Goal: Transaction & Acquisition: Purchase product/service

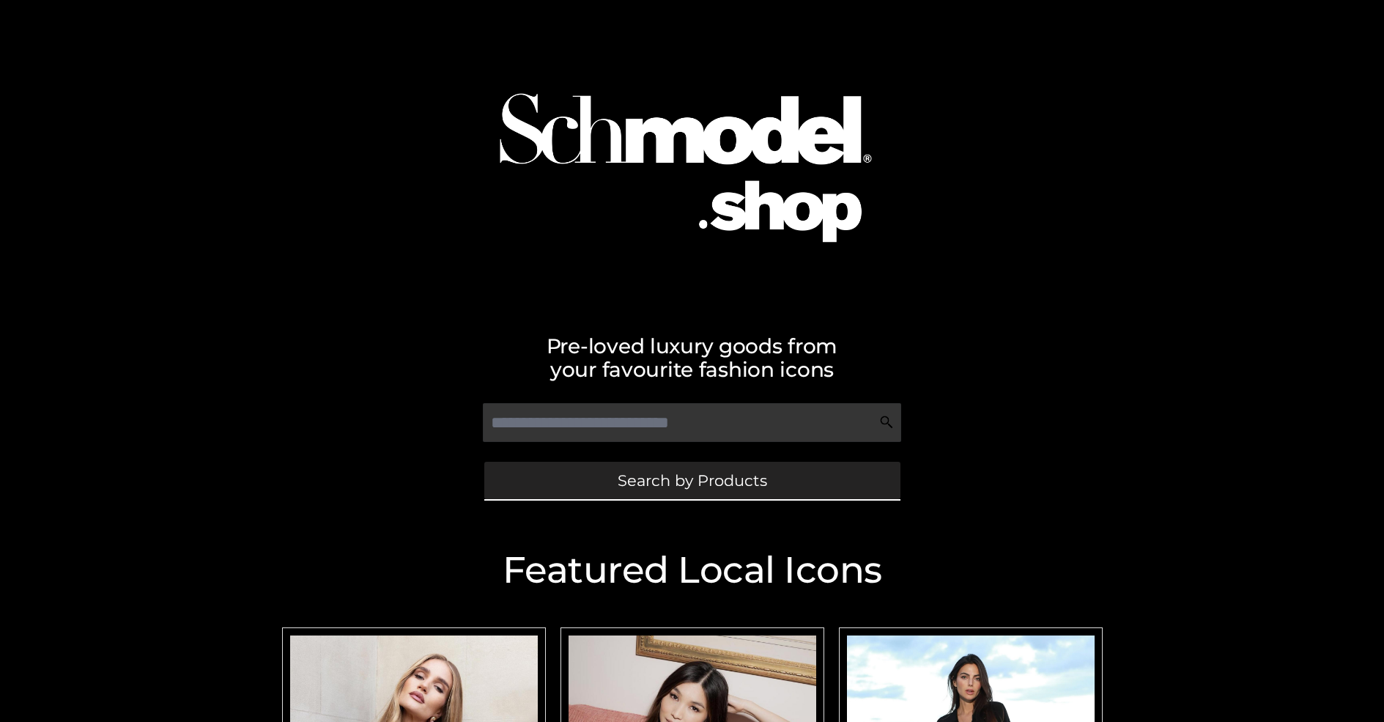
click at [691, 480] on span "Search by Products" at bounding box center [692, 479] width 149 height 15
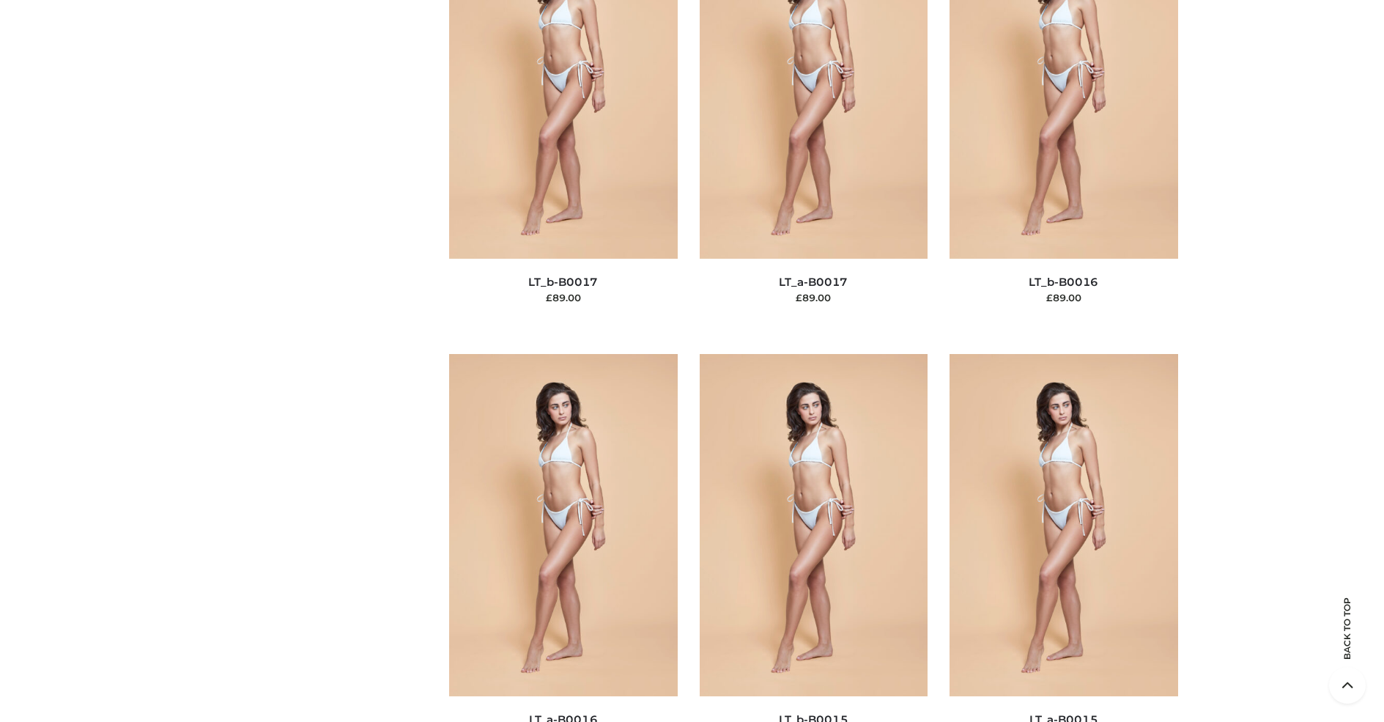
scroll to position [4884, 0]
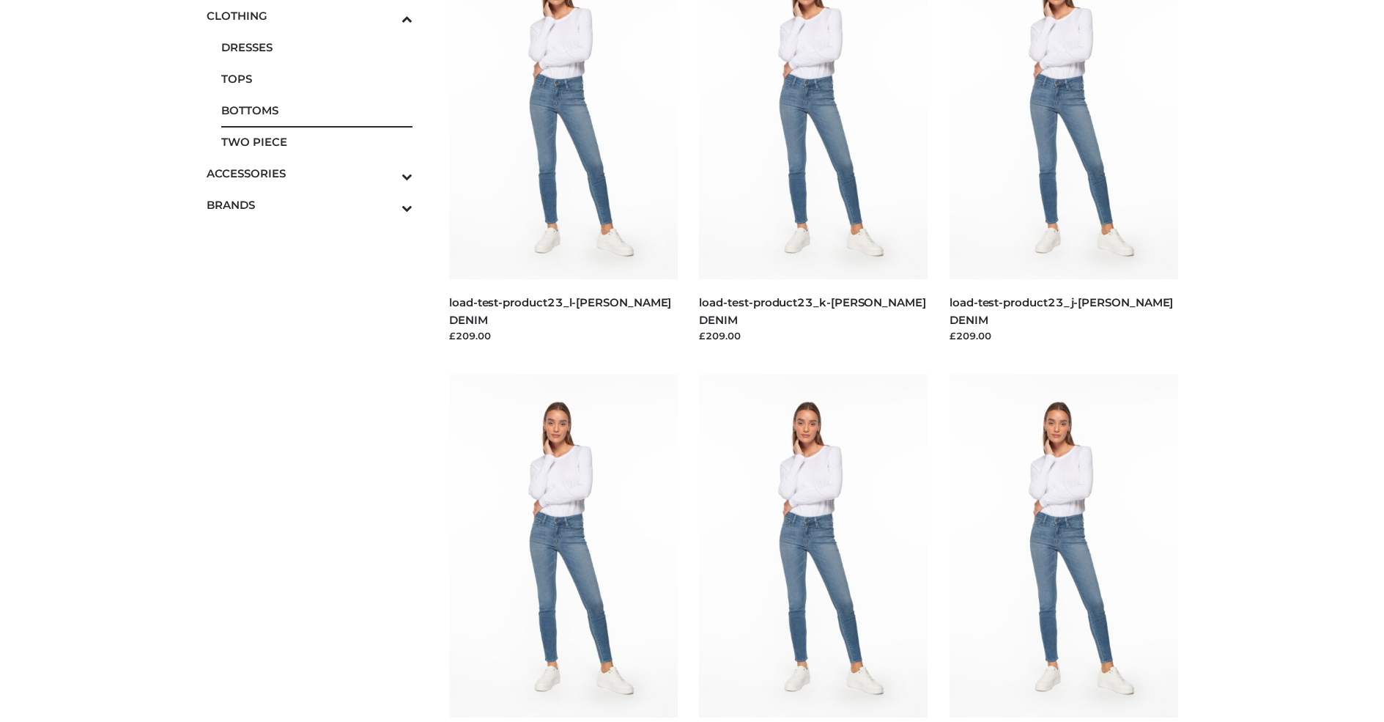
click at [316, 110] on span "BOTTOMS" at bounding box center [317, 110] width 192 height 17
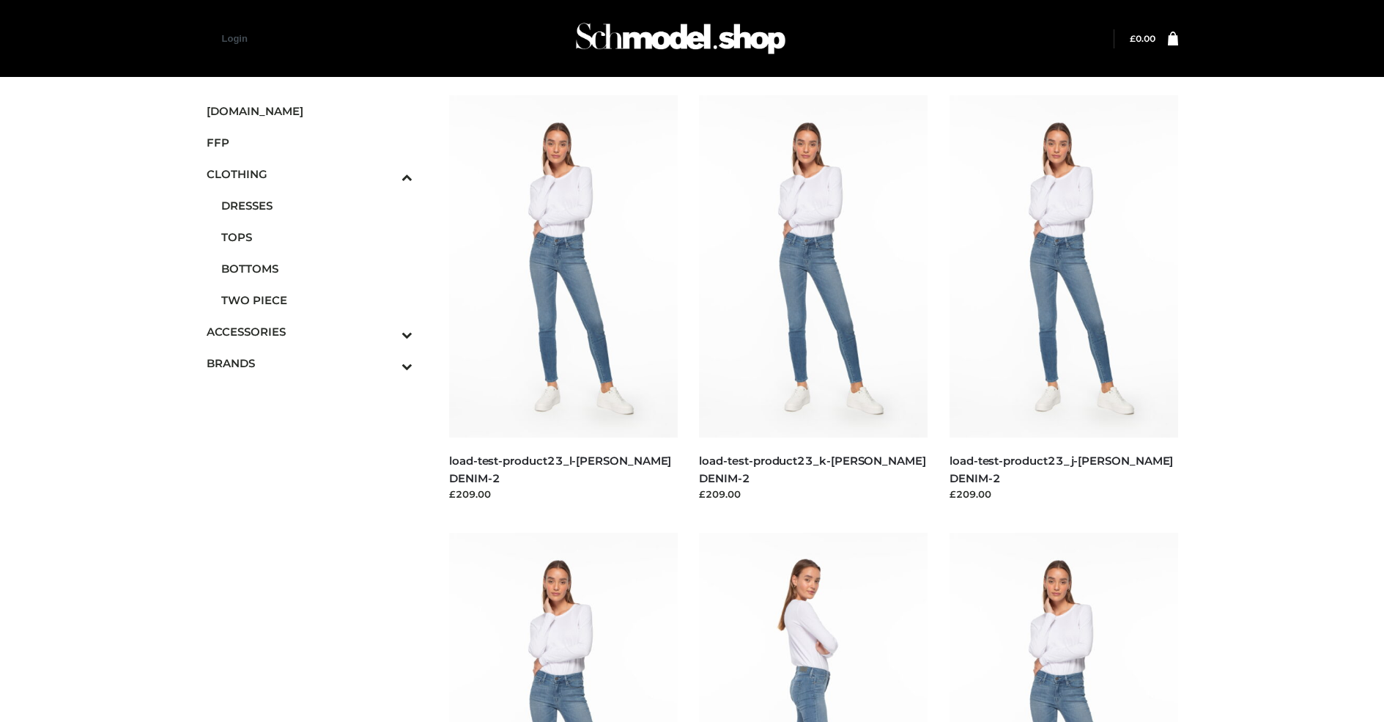
click at [813, 627] on img at bounding box center [813, 704] width 229 height 342
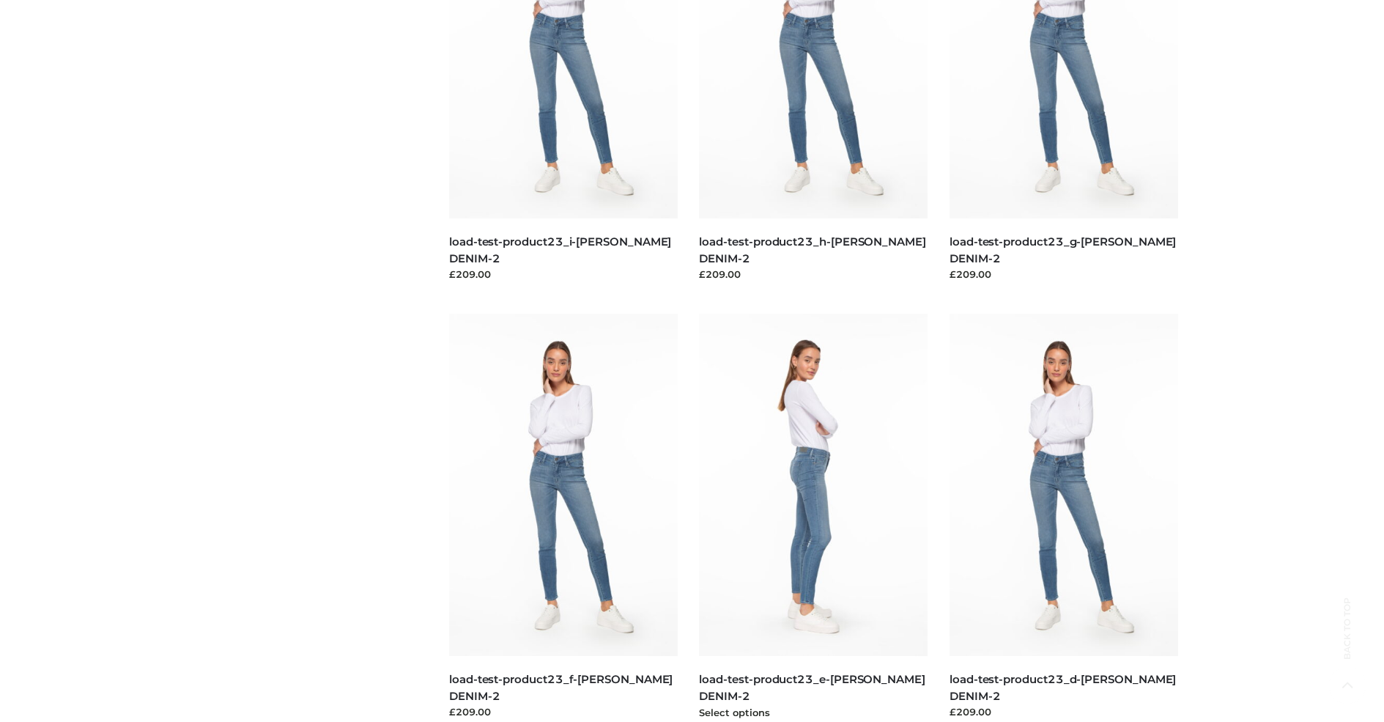
click at [813, 517] on img at bounding box center [813, 485] width 229 height 342
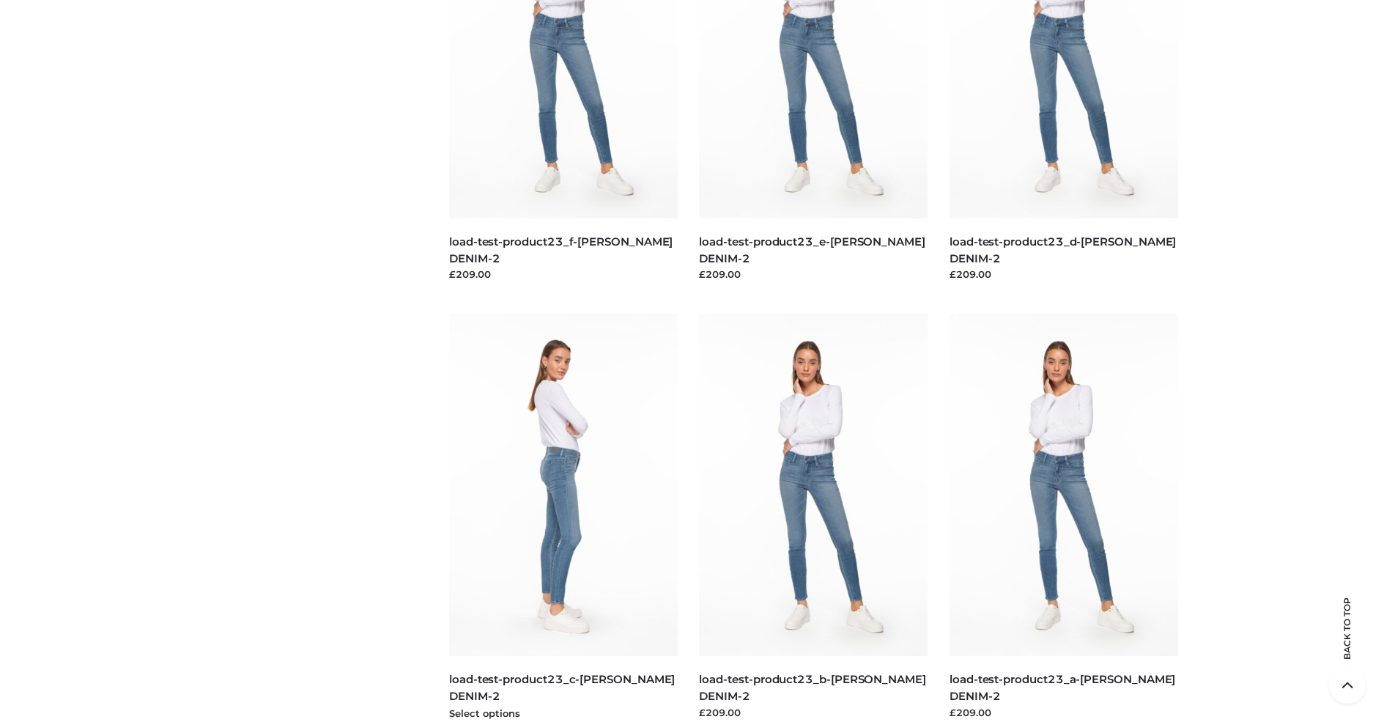
click at [563, 517] on img at bounding box center [563, 485] width 229 height 342
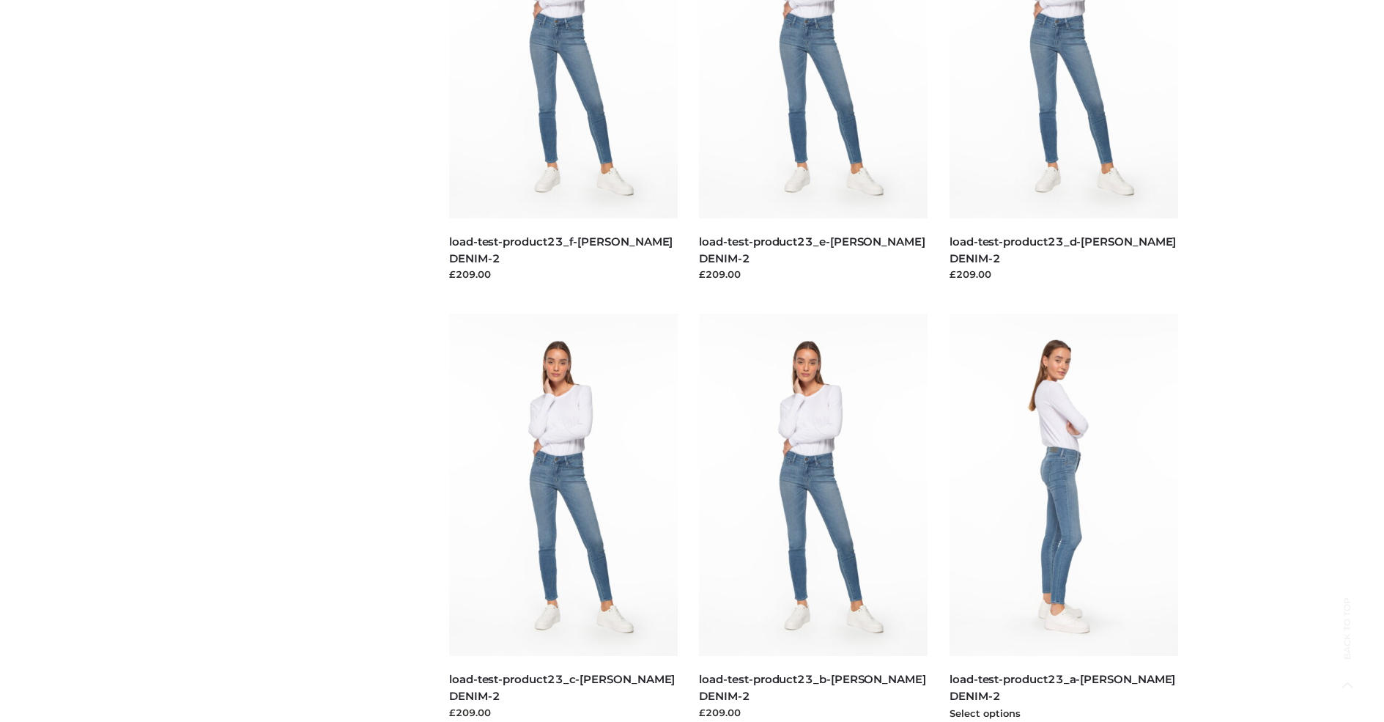
click at [1063, 517] on img at bounding box center [1063, 485] width 229 height 342
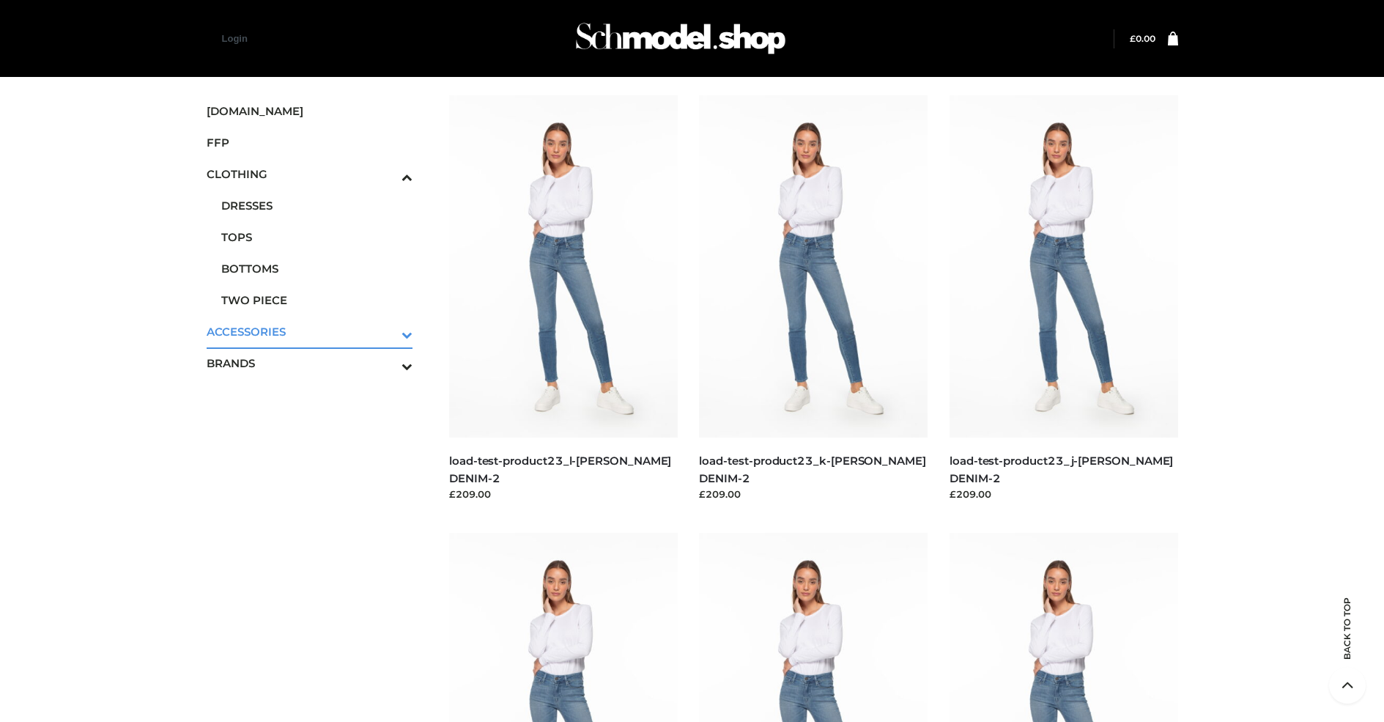
click at [387, 331] on icon "Toggle Submenu" at bounding box center [330, 334] width 164 height 17
click at [316, 324] on span "BAGS" at bounding box center [317, 332] width 192 height 17
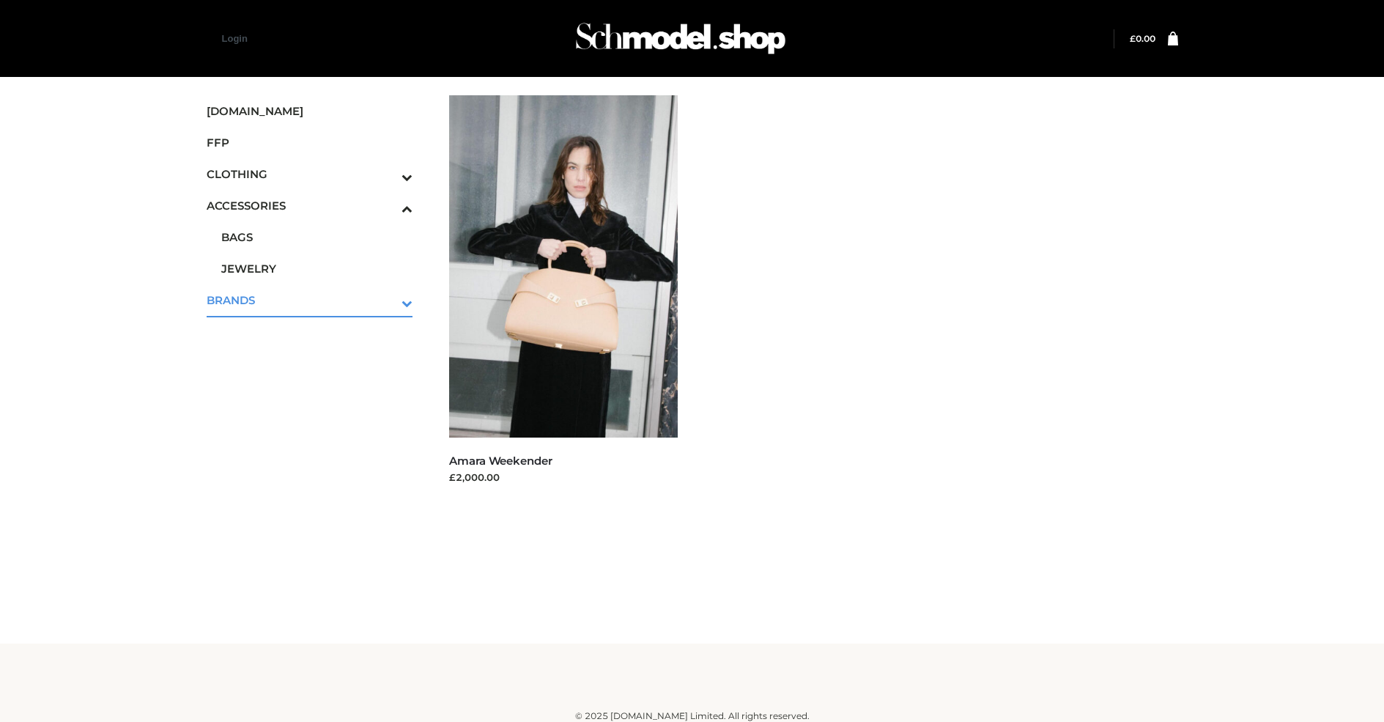
click at [387, 300] on icon "Toggle Submenu" at bounding box center [330, 302] width 164 height 17
click at [316, 305] on span "OPP SWIMWEAR" at bounding box center [317, 310] width 192 height 17
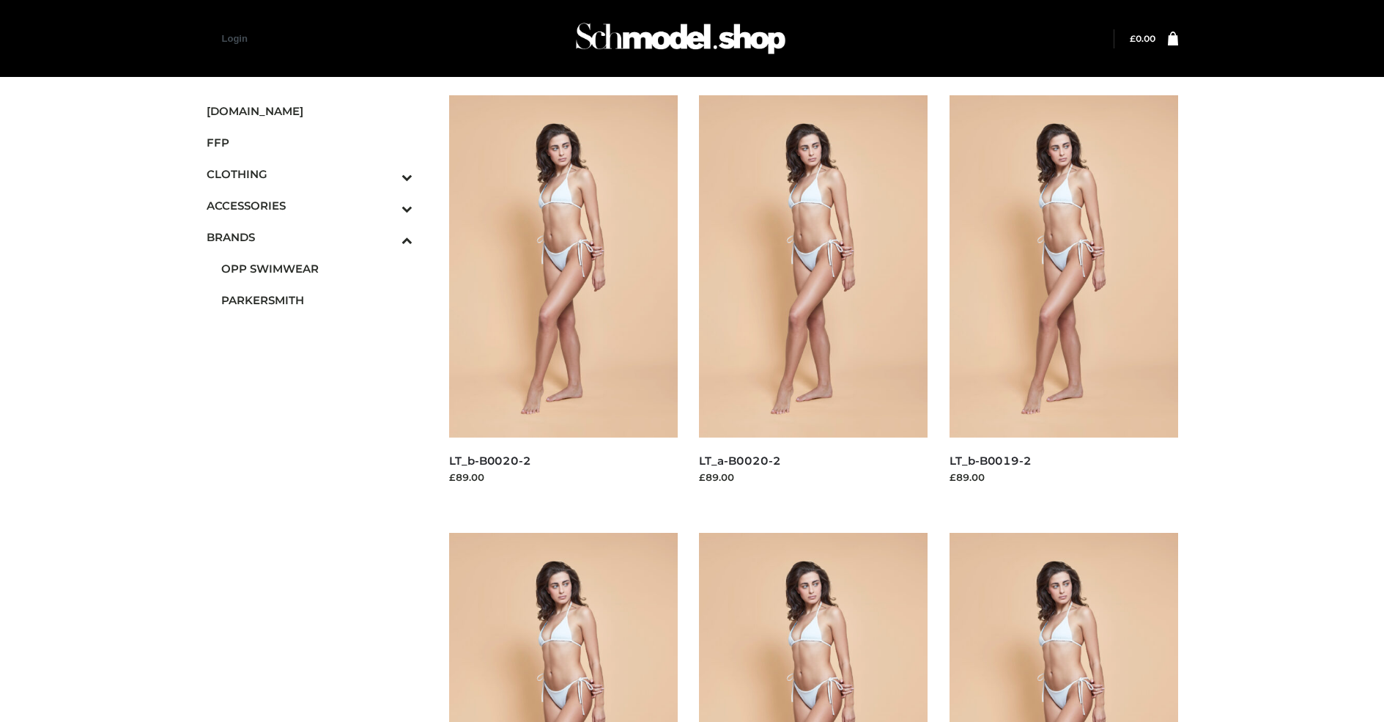
scroll to position [657, 0]
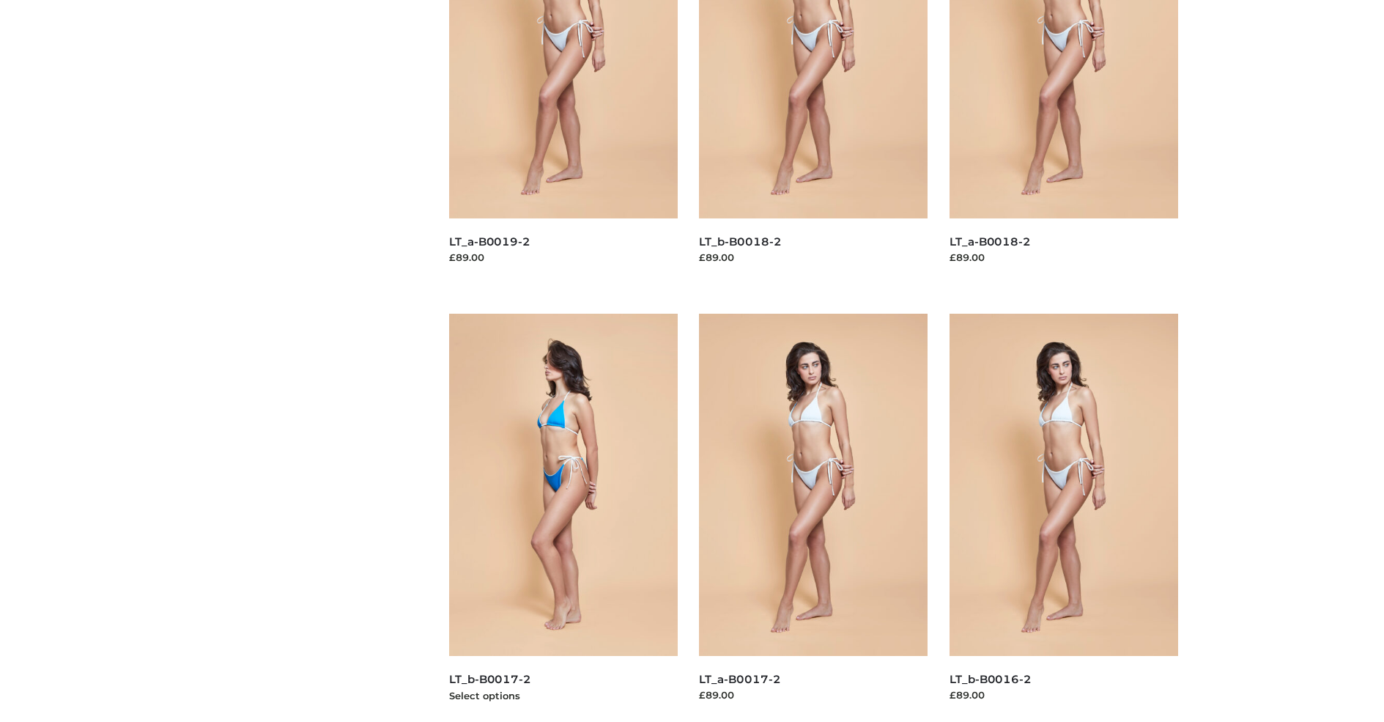
click at [563, 517] on img at bounding box center [563, 485] width 229 height 342
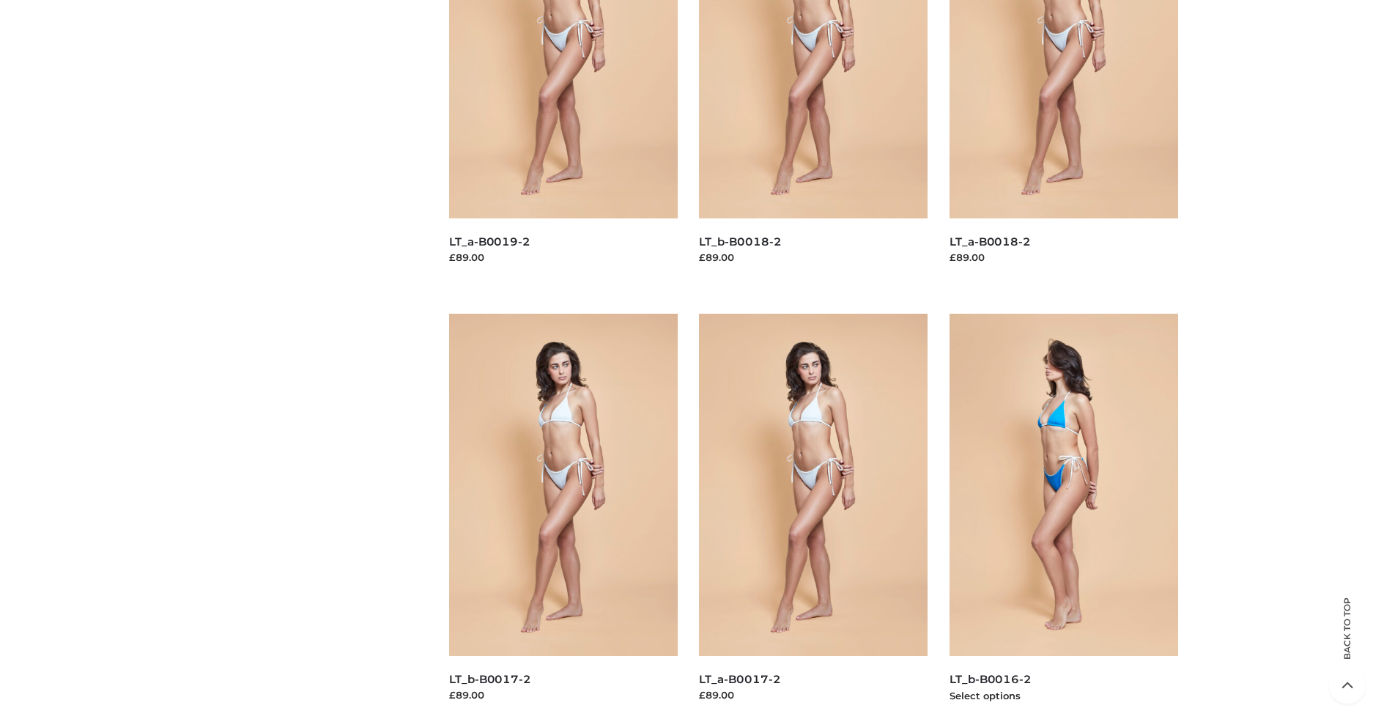
click at [1063, 517] on img at bounding box center [1063, 485] width 229 height 342
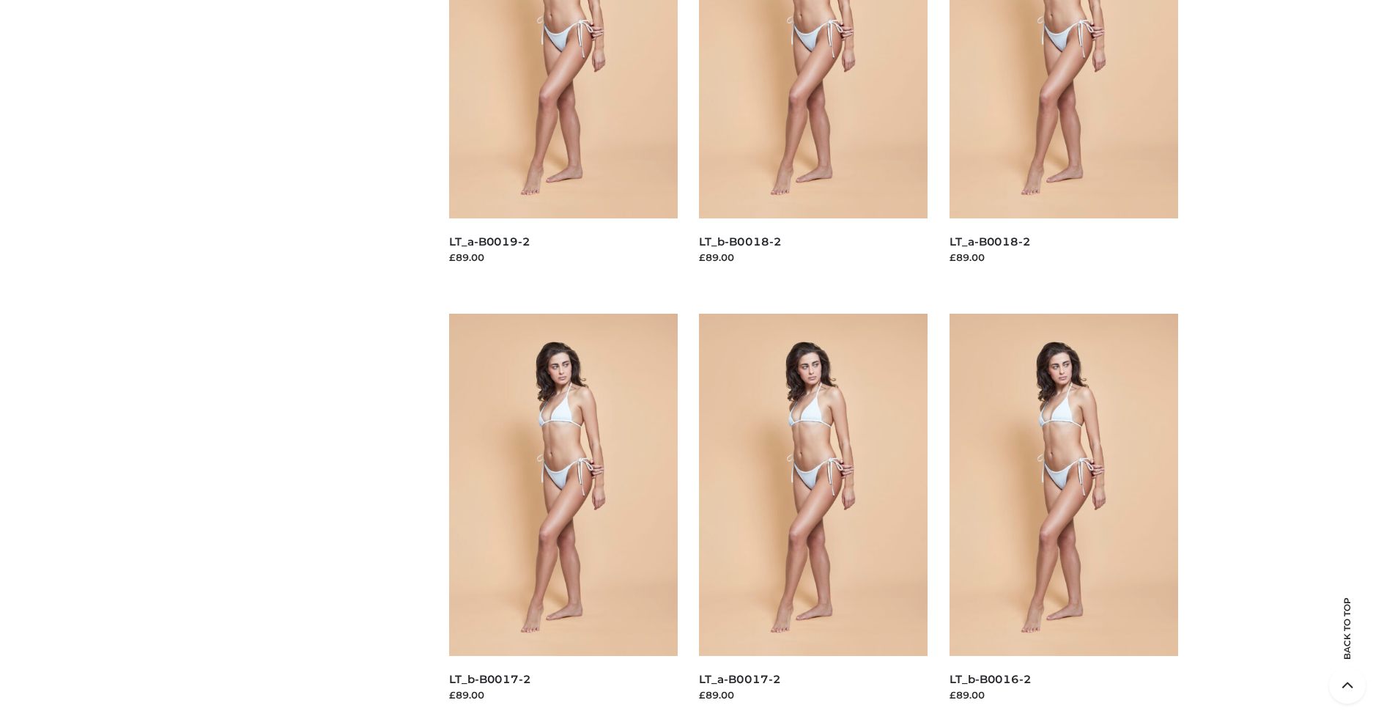
scroll to position [0, 0]
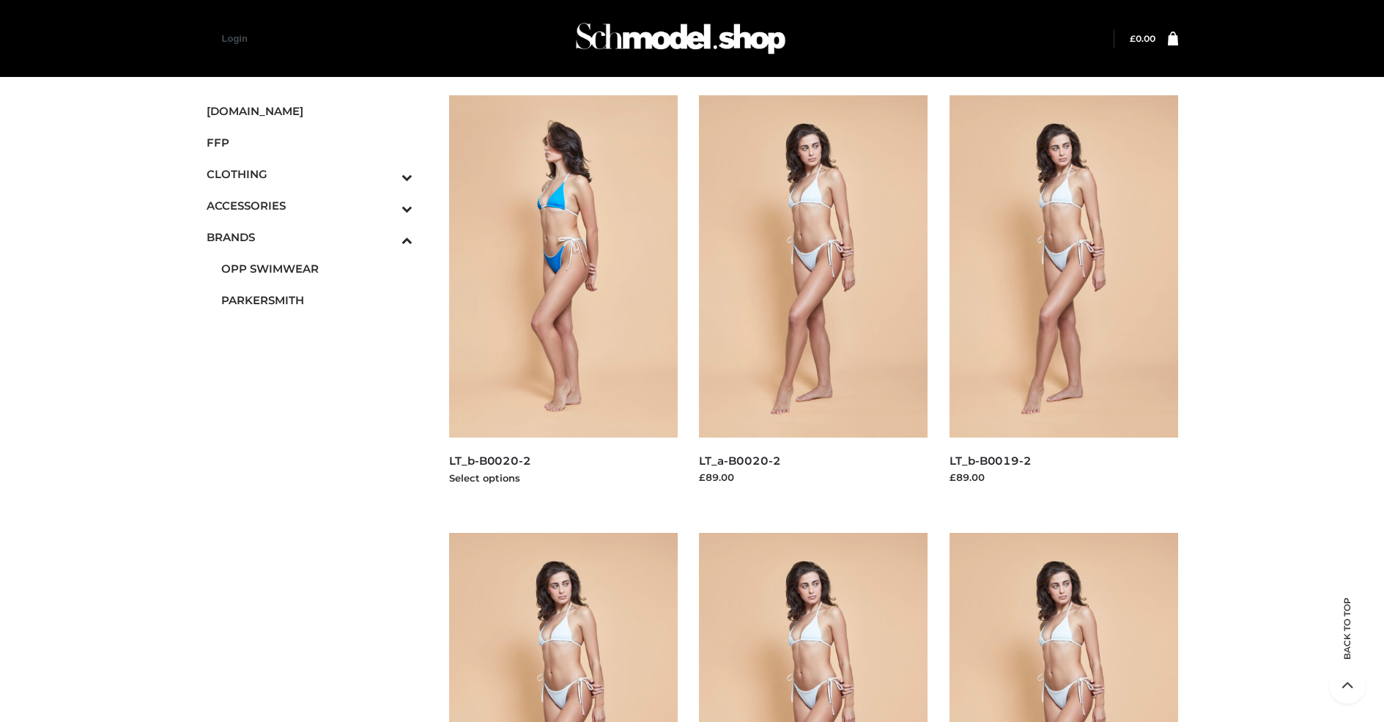
click at [563, 299] on img at bounding box center [563, 266] width 229 height 342
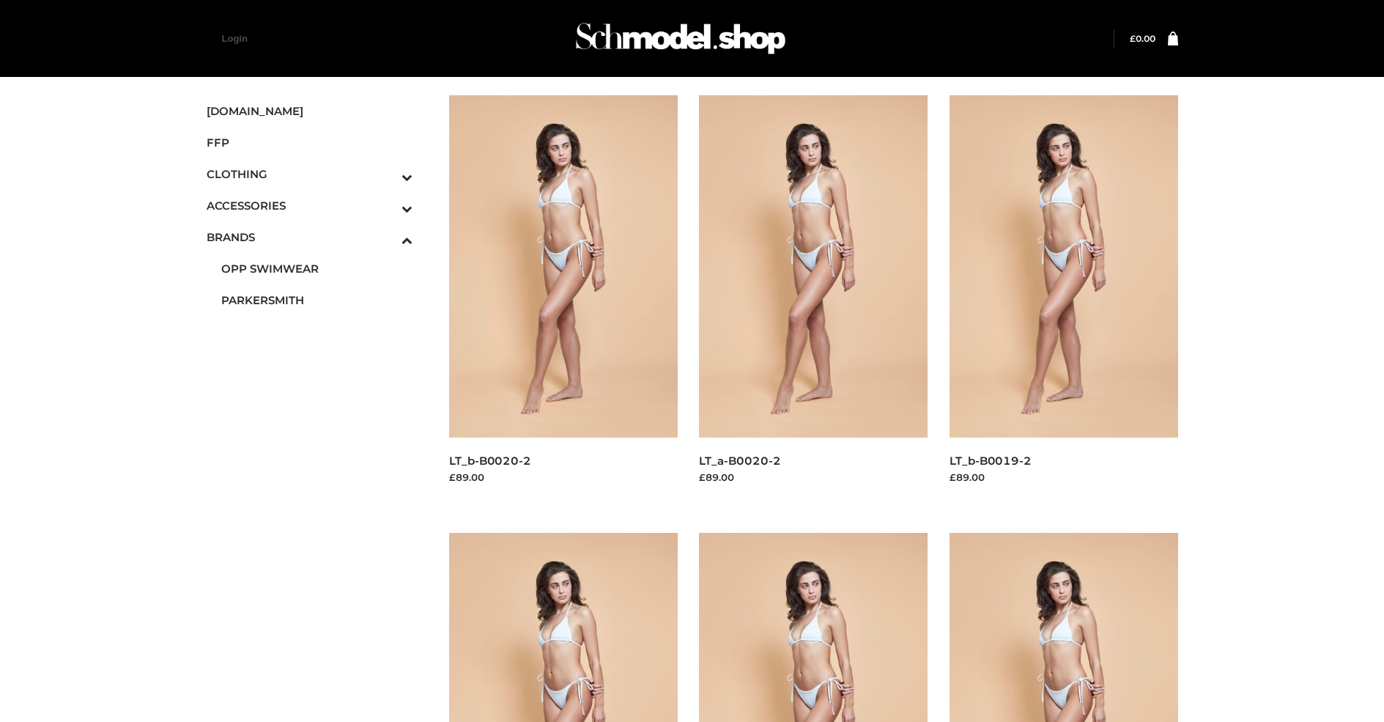
scroll to position [1094, 0]
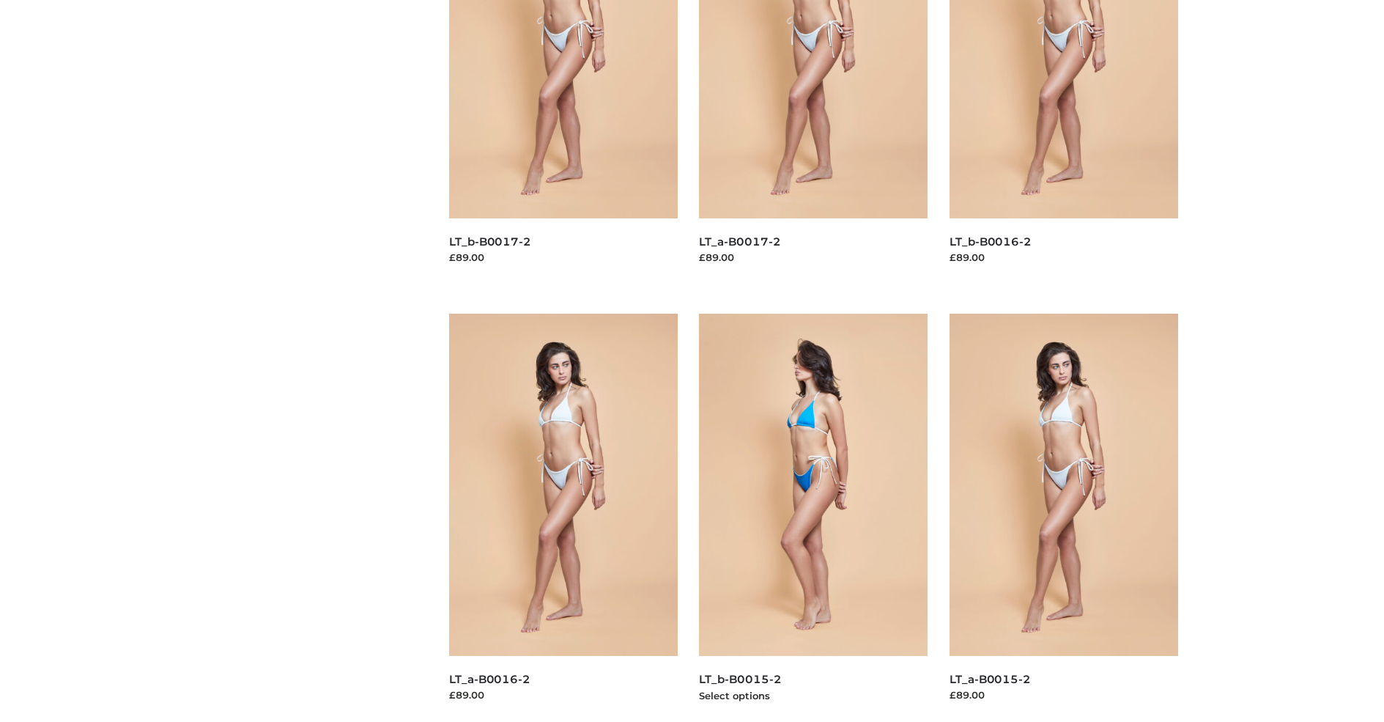
click at [813, 517] on img at bounding box center [813, 485] width 229 height 342
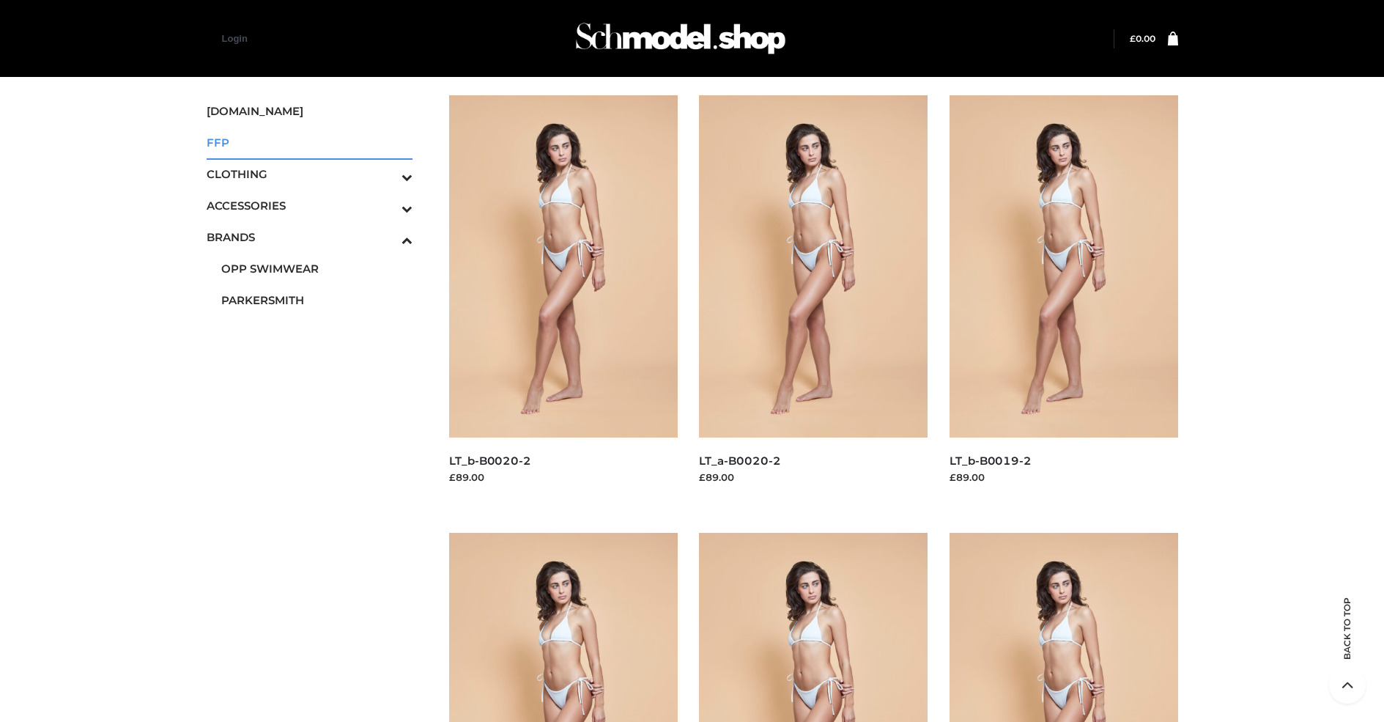
click at [309, 142] on span "FFP" at bounding box center [310, 142] width 207 height 17
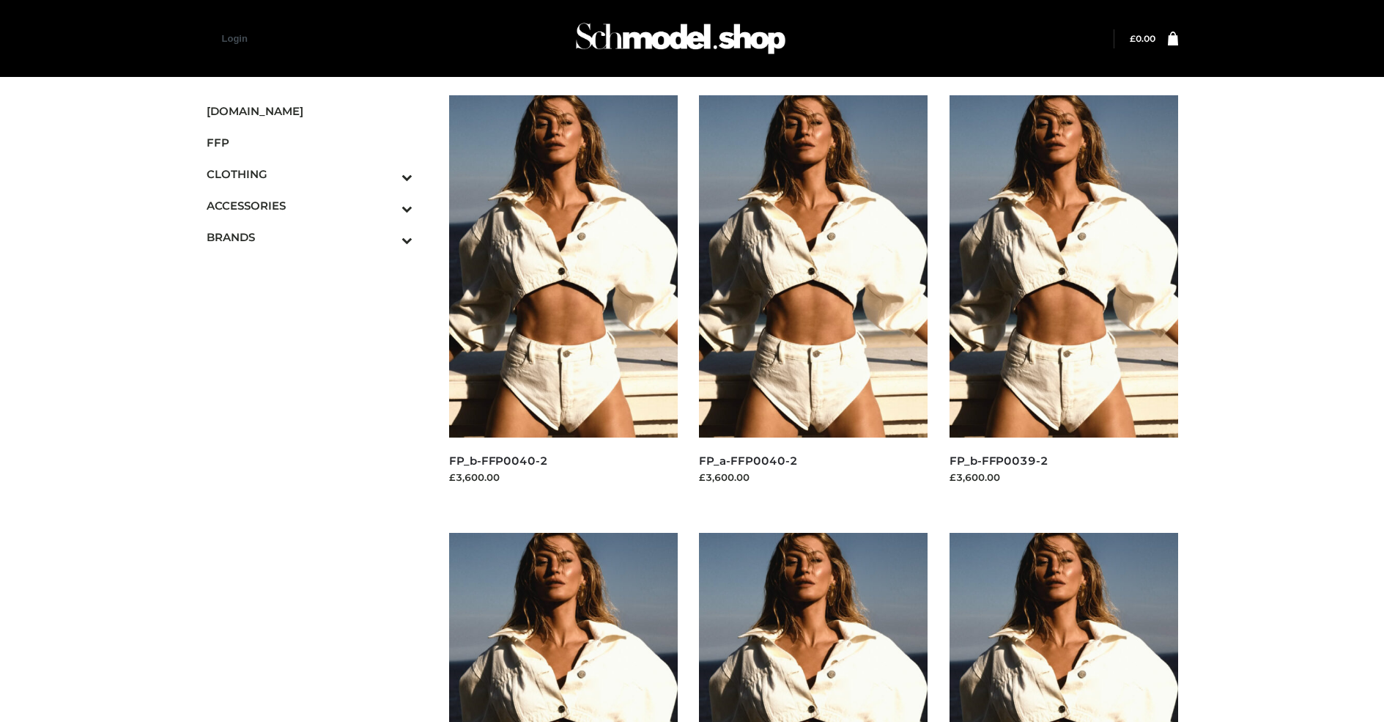
scroll to position [1094, 0]
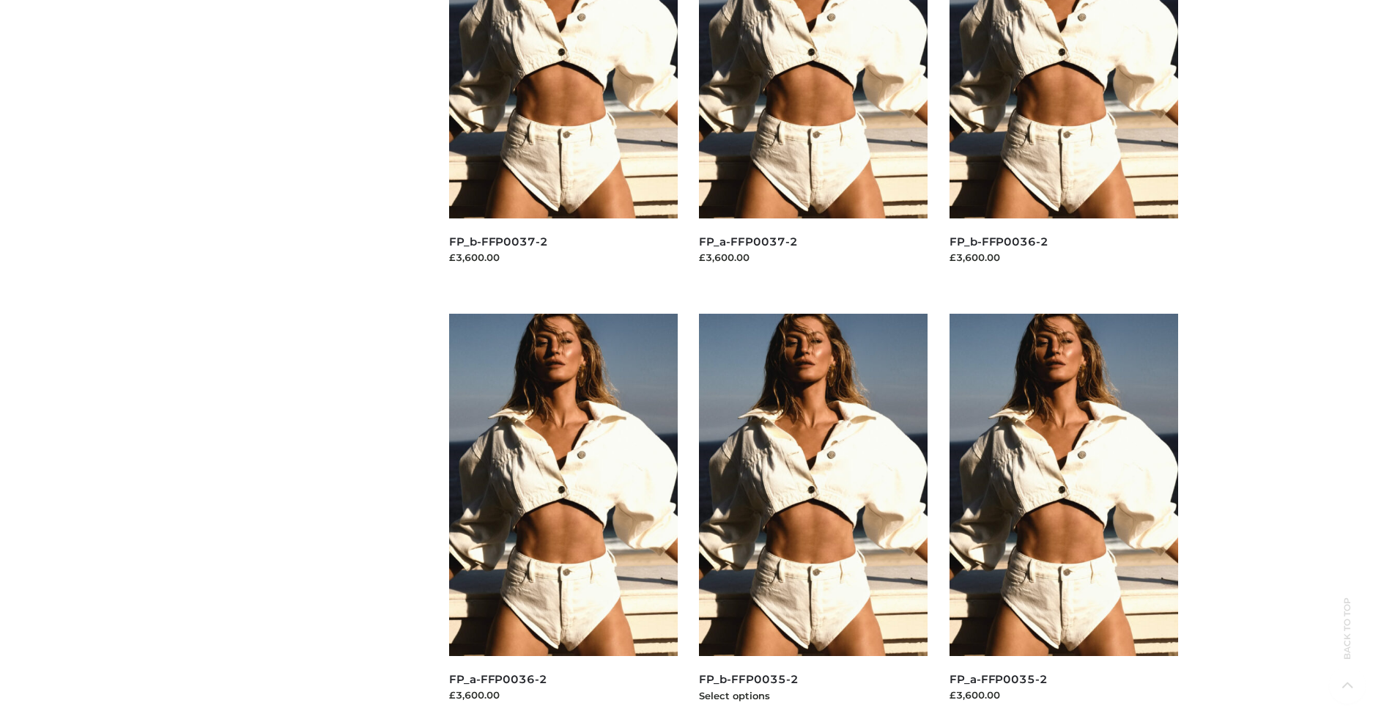
click at [813, 517] on img at bounding box center [813, 485] width 229 height 342
click at [1063, 517] on img at bounding box center [1063, 485] width 229 height 342
click at [563, 517] on img at bounding box center [563, 485] width 229 height 342
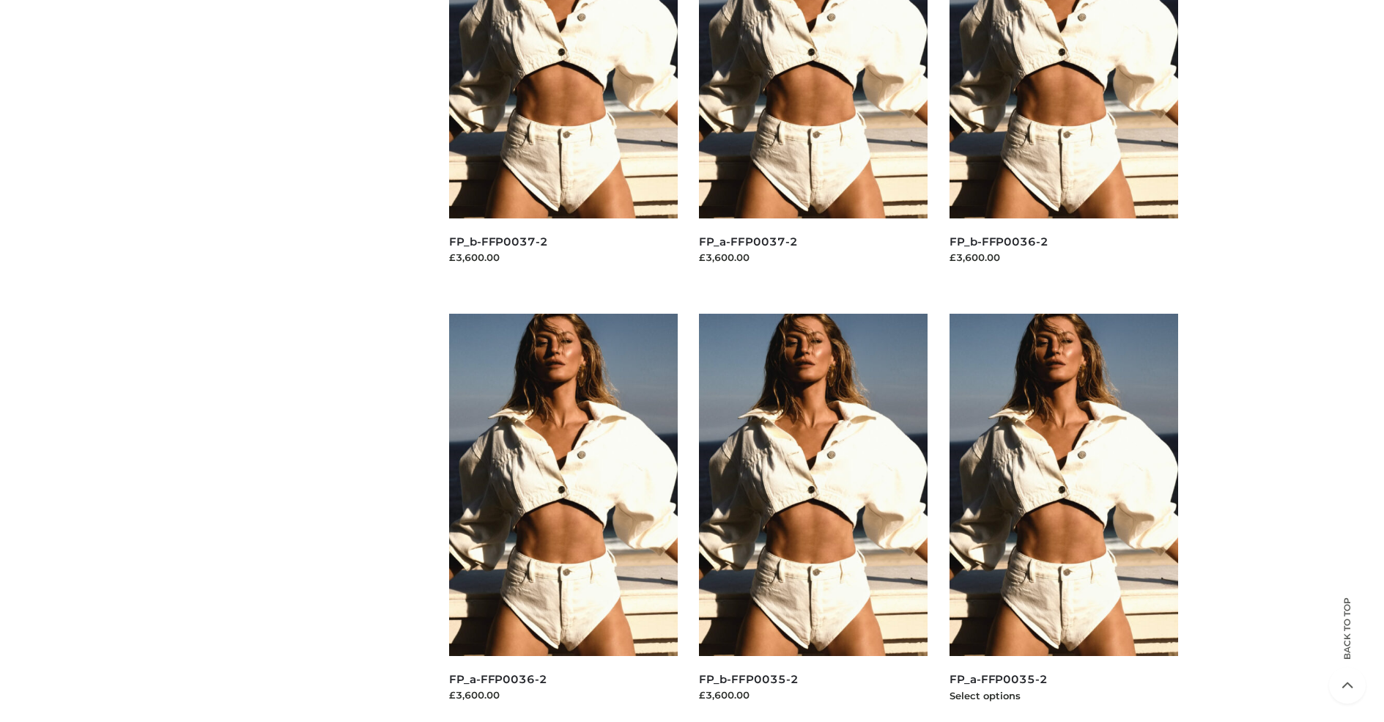
click at [1063, 517] on img at bounding box center [1063, 485] width 229 height 342
